Goal: Communication & Community: Ask a question

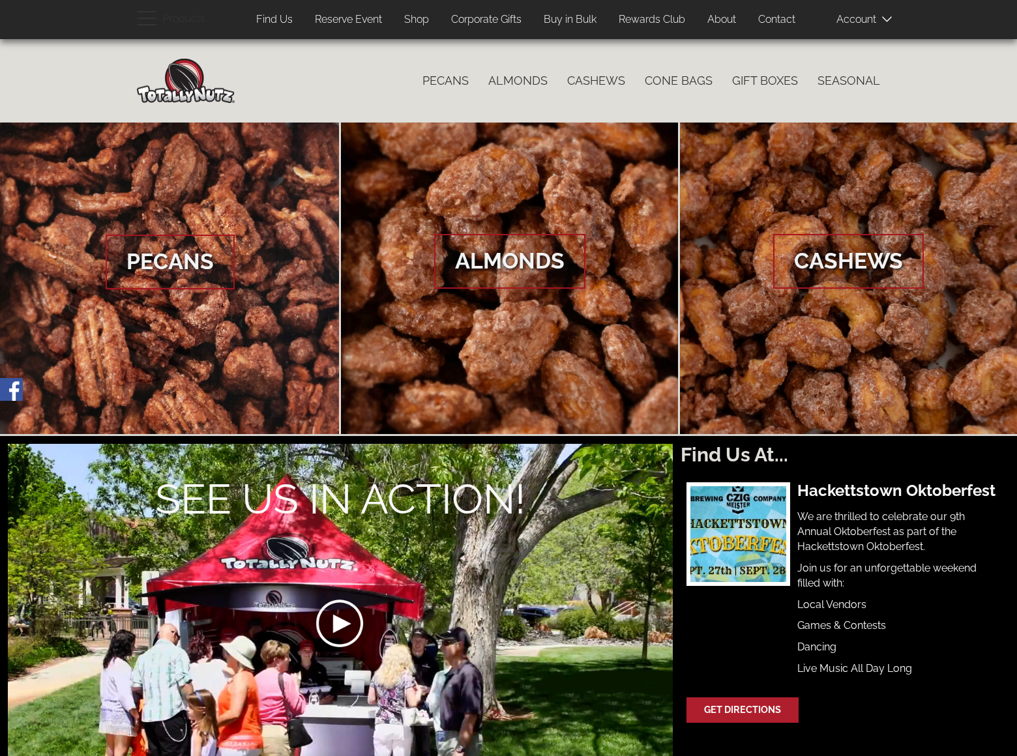
scroll to position [2063, 0]
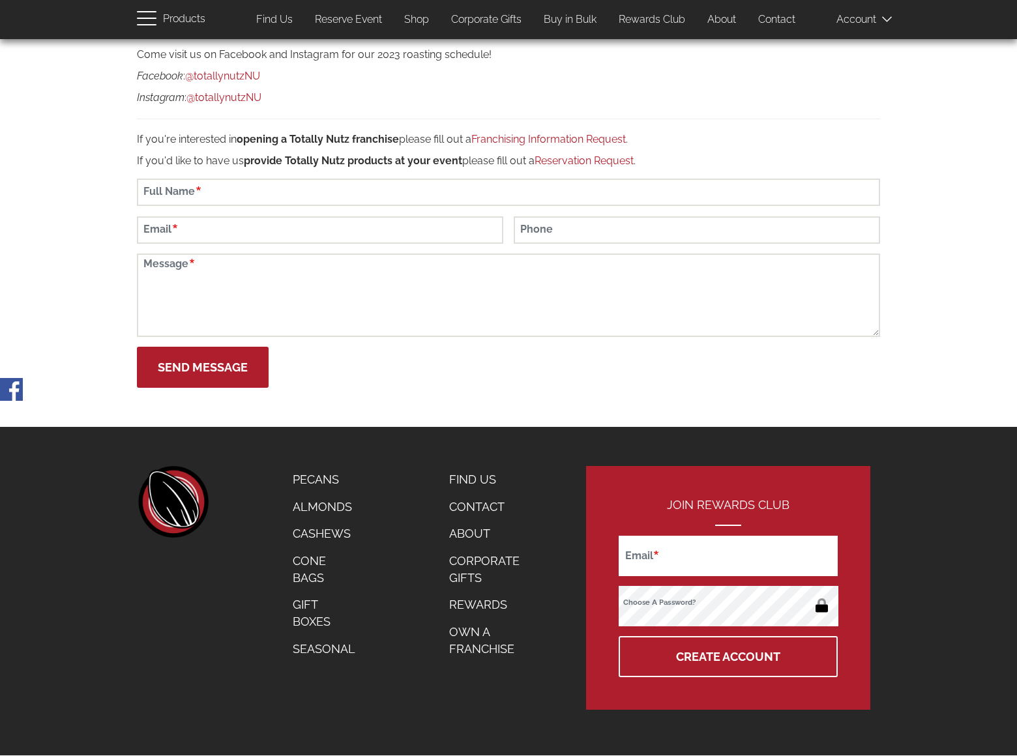
scroll to position [45, 0]
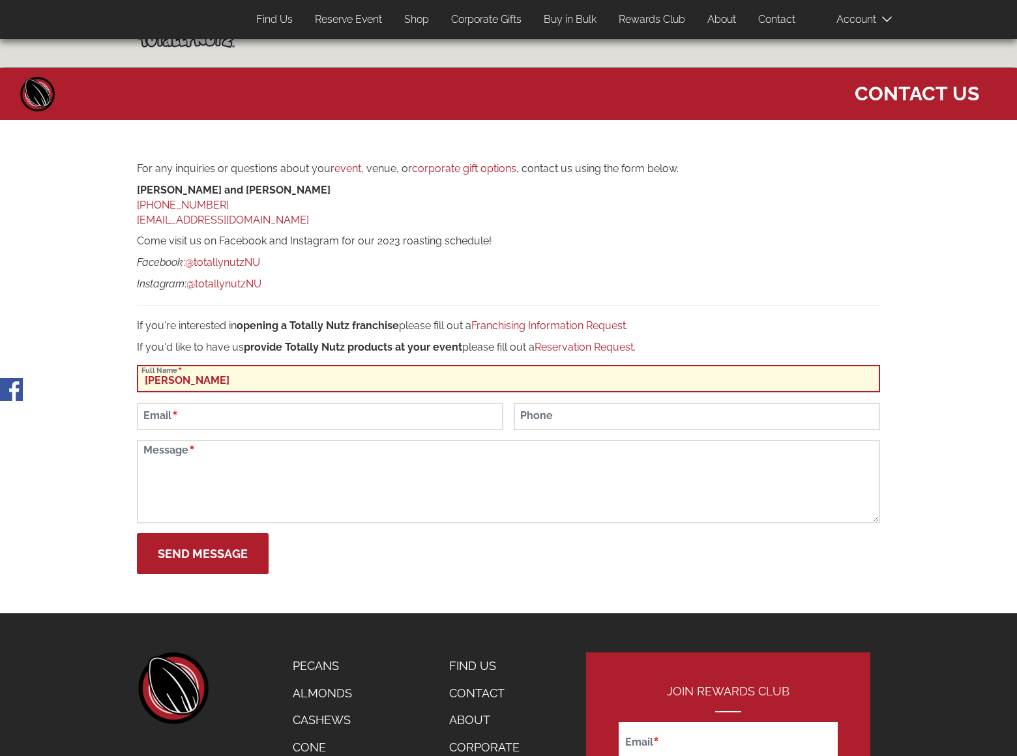
type input "Rick Stephens"
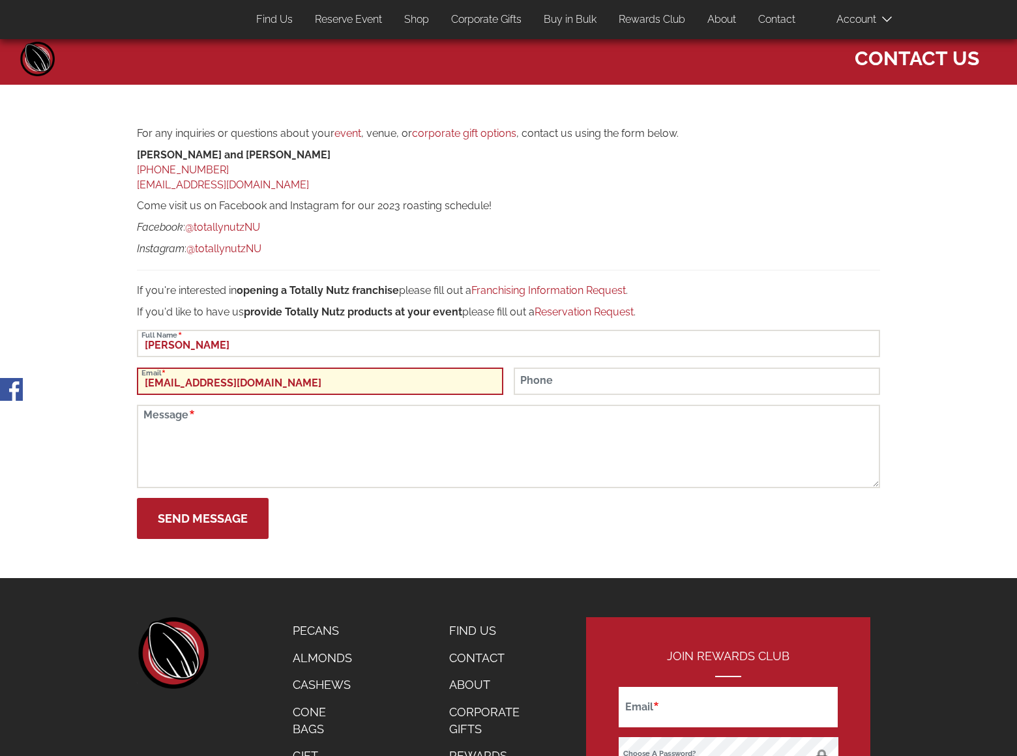
type input "rickstephens@dominatebanners.com"
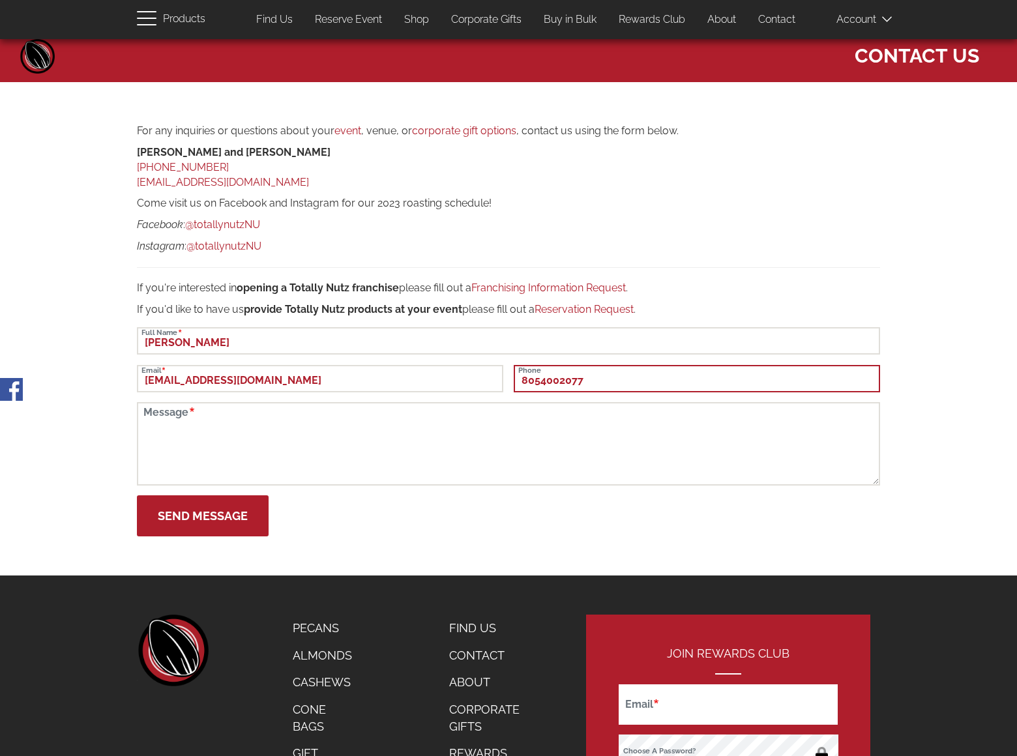
type input "8054002077"
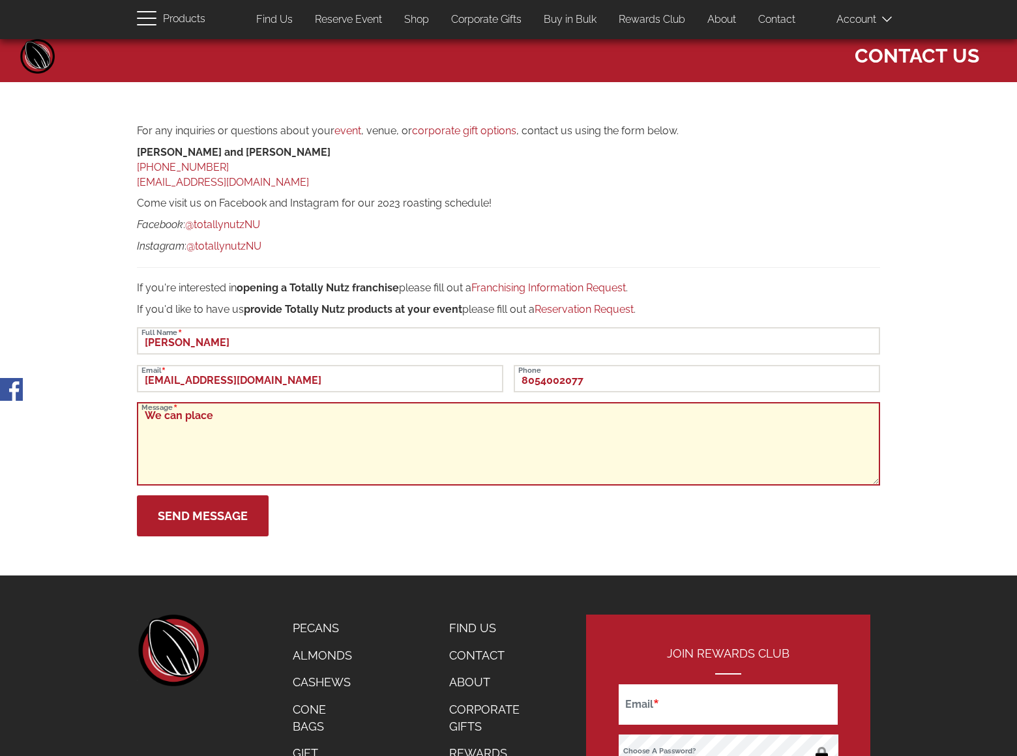
scroll to position [158, 0]
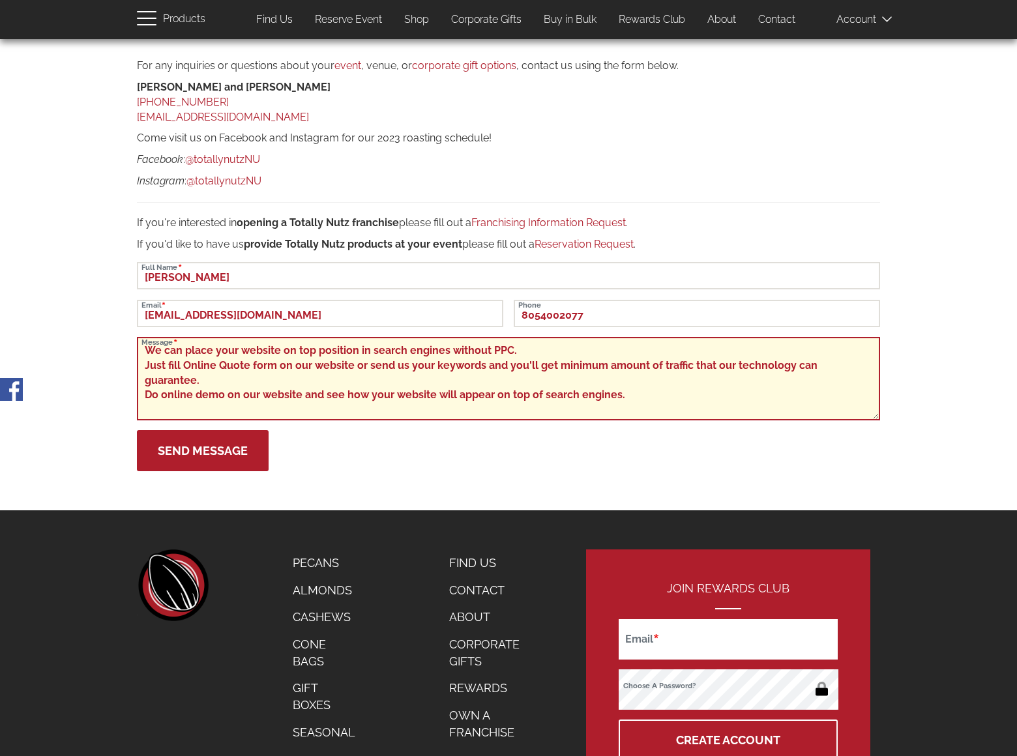
type textarea "We can place your website on top position in search engines without PPC. Just f…"
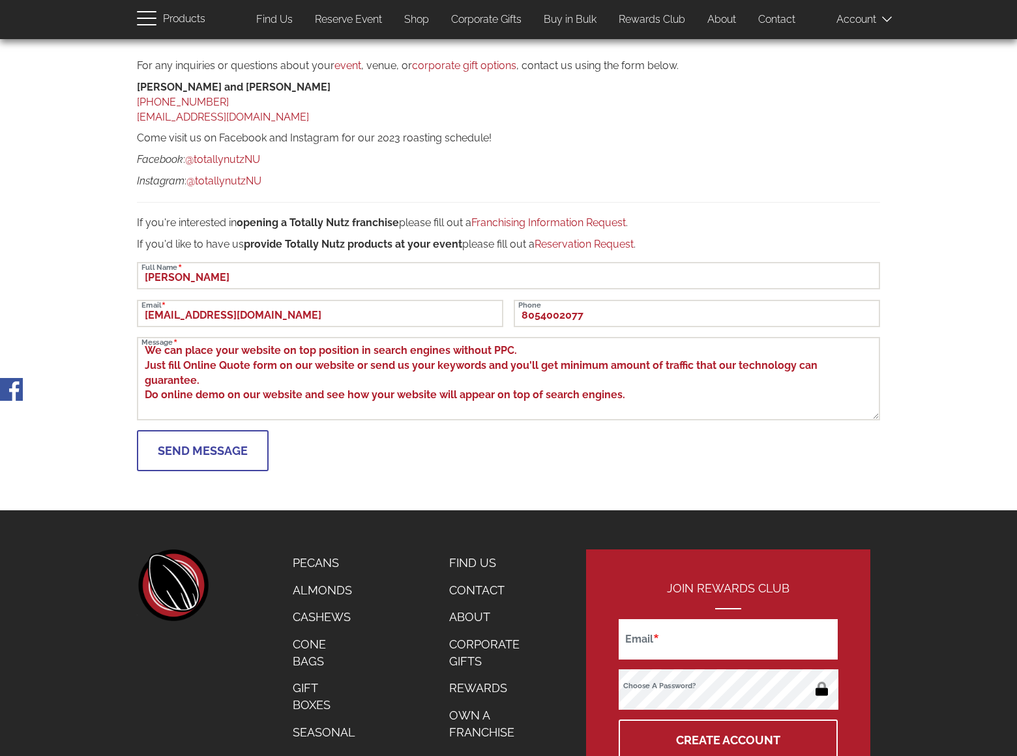
click at [202, 450] on button "Send Message" at bounding box center [203, 450] width 132 height 41
